Goal: Transaction & Acquisition: Book appointment/travel/reservation

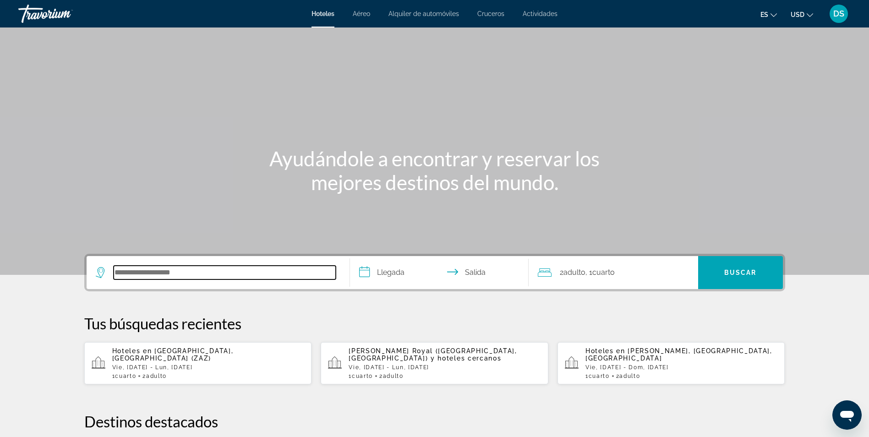
click at [202, 269] on input "Buscar destino de hotel" at bounding box center [225, 273] width 222 height 14
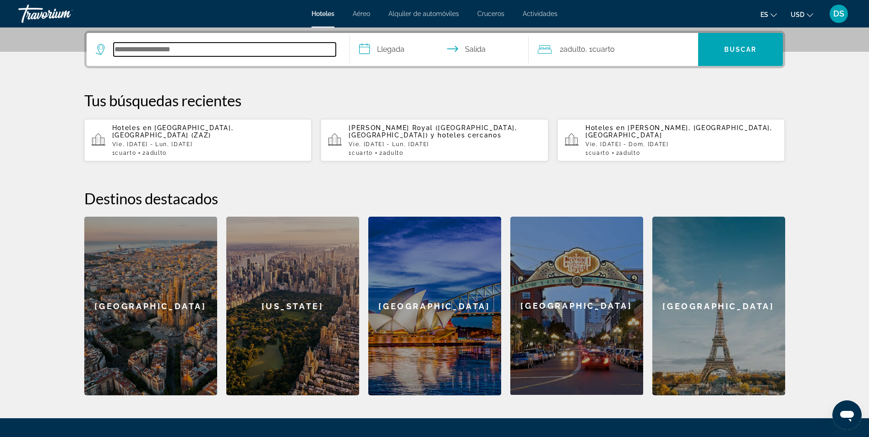
scroll to position [224, 0]
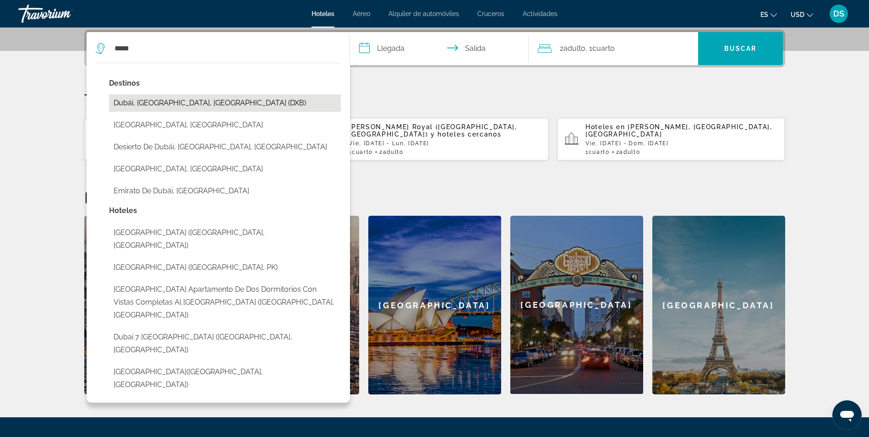
click at [158, 107] on button "Dubái, [GEOGRAPHIC_DATA], [GEOGRAPHIC_DATA] (DXB)" at bounding box center [225, 102] width 232 height 17
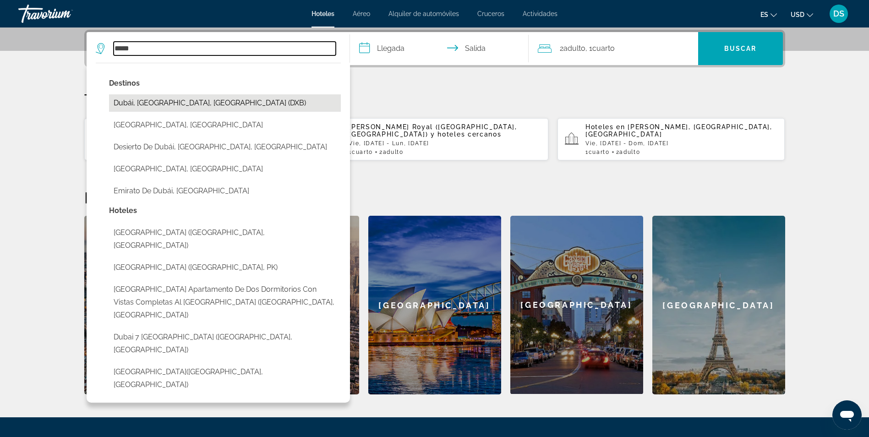
type input "**********"
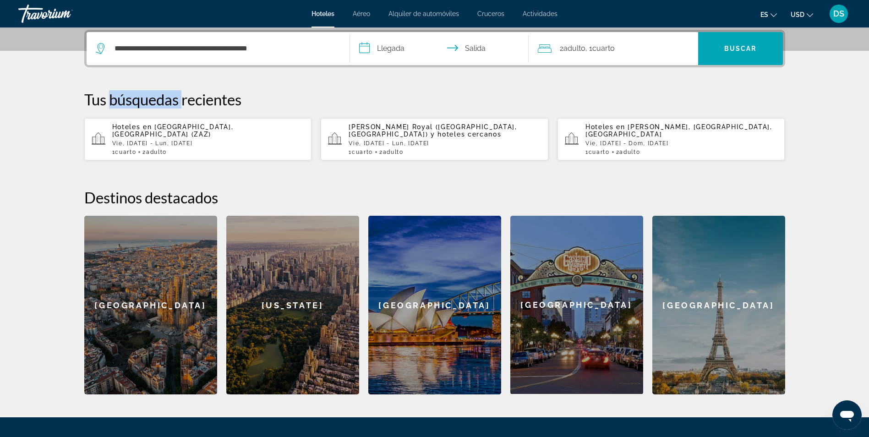
click at [158, 107] on p "Tus búsquedas recientes" at bounding box center [434, 99] width 701 height 18
click at [375, 47] on input "**********" at bounding box center [441, 50] width 182 height 36
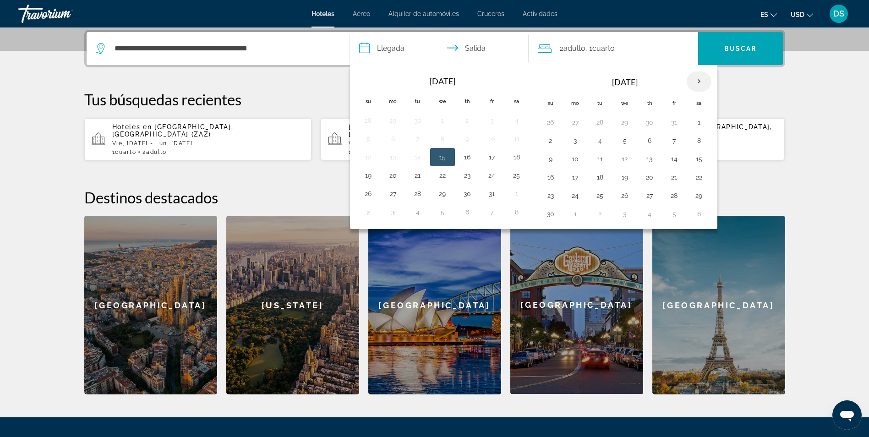
click at [697, 81] on th "Next month" at bounding box center [698, 81] width 25 height 20
click at [554, 160] on button "14" at bounding box center [550, 158] width 15 height 13
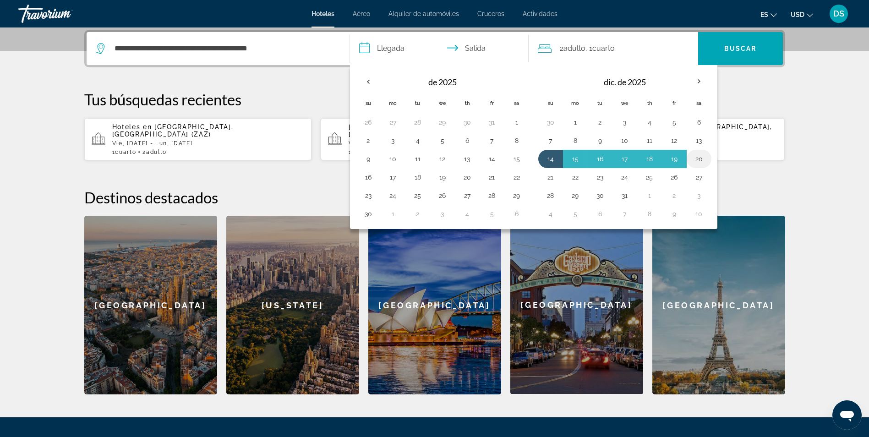
click at [698, 158] on button "20" at bounding box center [698, 158] width 15 height 13
type input "**********"
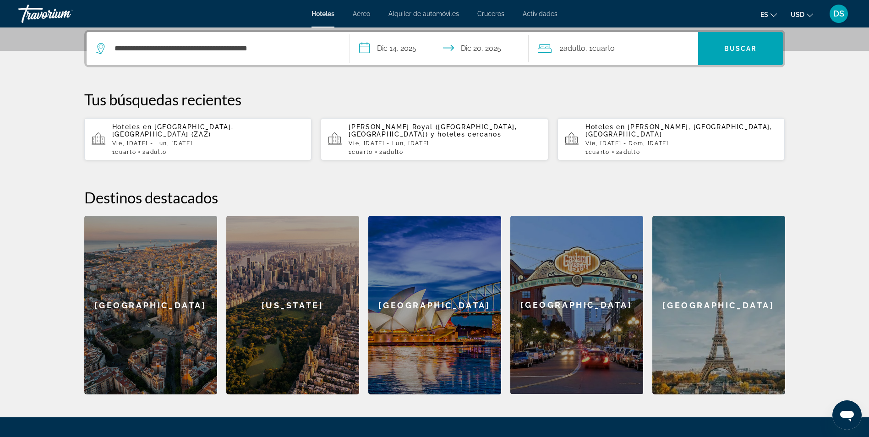
click at [648, 57] on div "2 Adulto Adulto , 1 Cuarto habitaciones" at bounding box center [618, 48] width 160 height 33
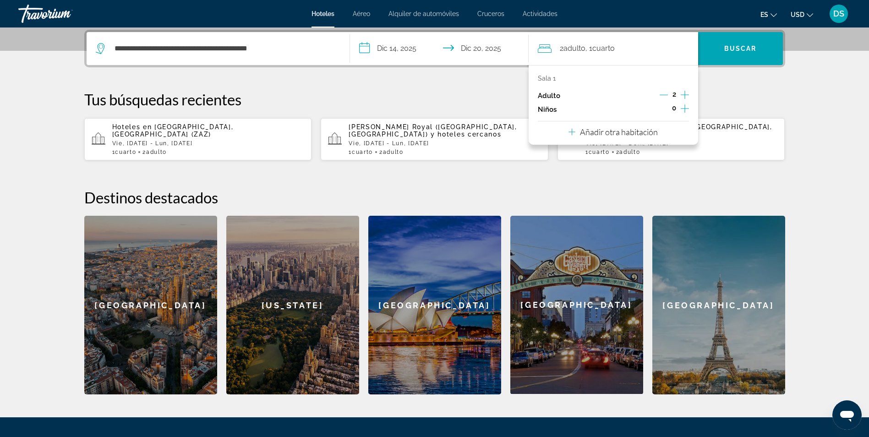
click at [684, 95] on icon "Incrementar adultos" at bounding box center [684, 95] width 8 height 8
click at [661, 97] on icon "Decremento adultos" at bounding box center [663, 95] width 8 height 8
click at [725, 48] on span "Buscar" at bounding box center [740, 48] width 33 height 7
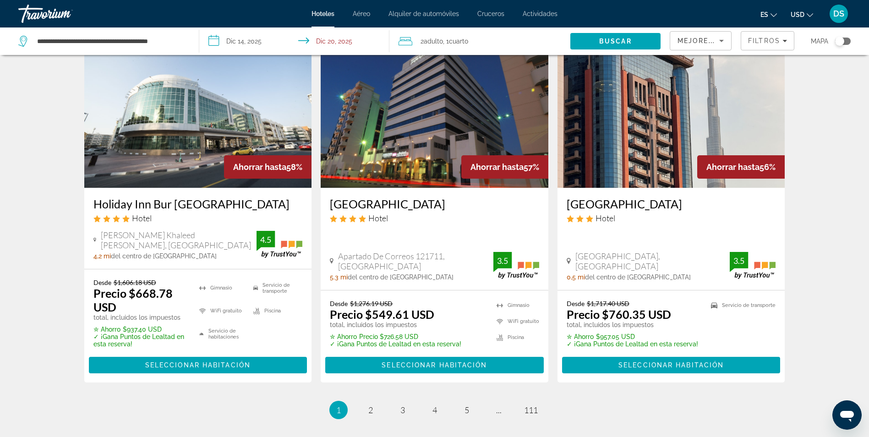
scroll to position [1209, 0]
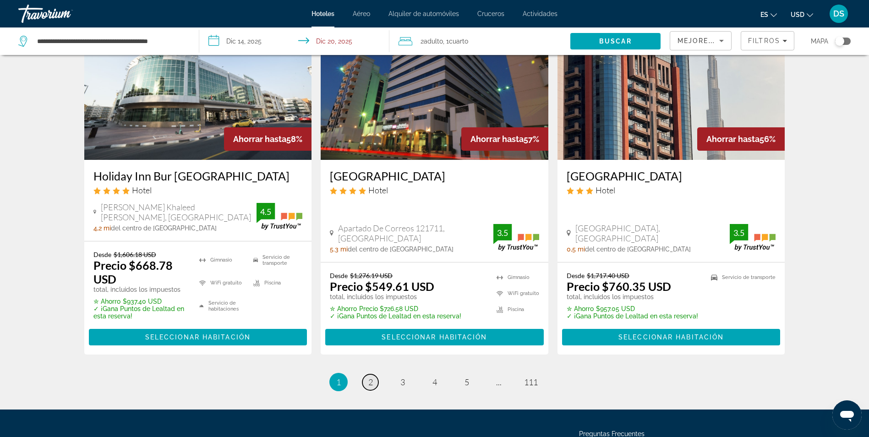
click at [370, 377] on span "2" at bounding box center [370, 382] width 5 height 10
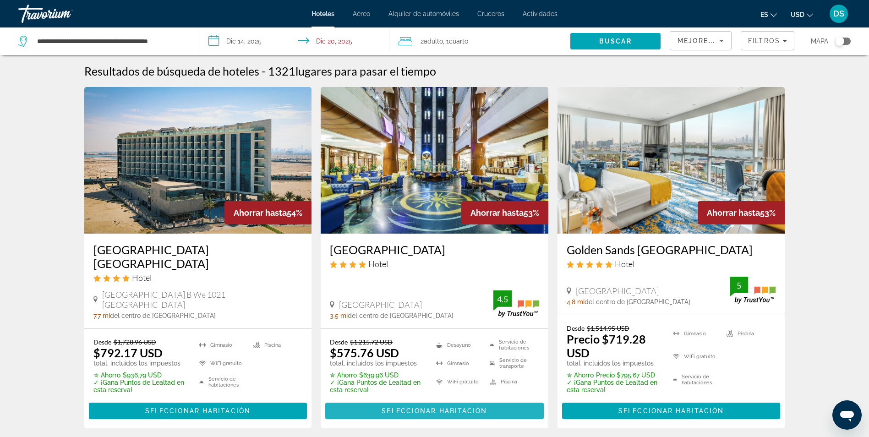
click at [392, 408] on span "Seleccionar habitación" at bounding box center [433, 410] width 105 height 7
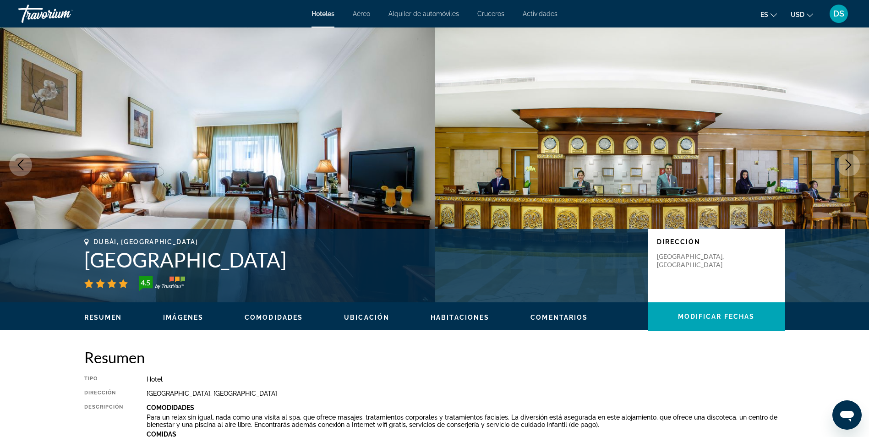
click at [392, 408] on p "Comodidades" at bounding box center [466, 407] width 638 height 7
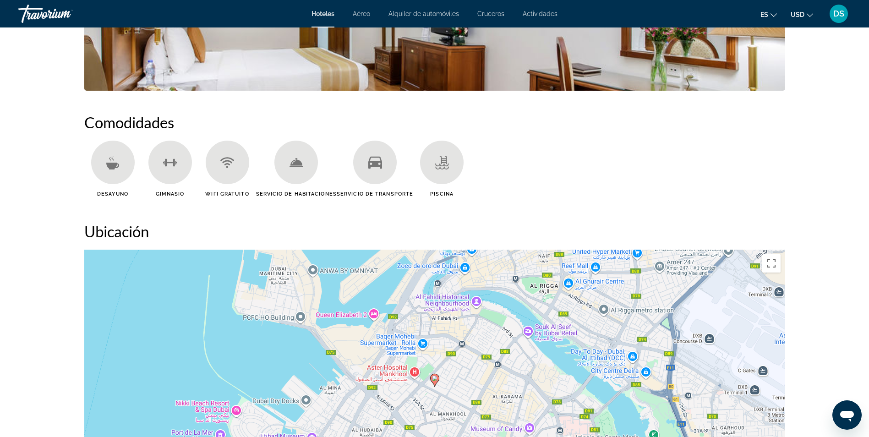
scroll to position [668, 0]
